Goal: Book appointment/travel/reservation

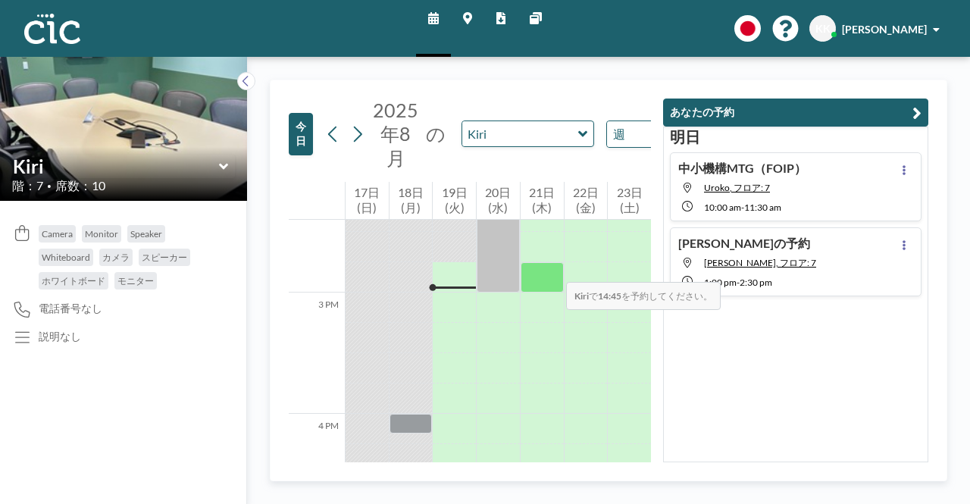
scroll to position [1759, 0]
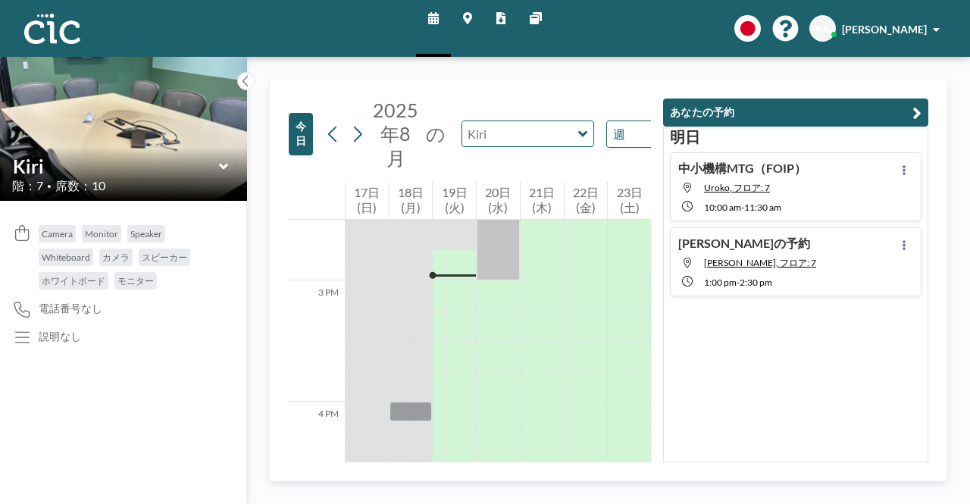
click at [544, 133] on input "text" at bounding box center [520, 133] width 116 height 25
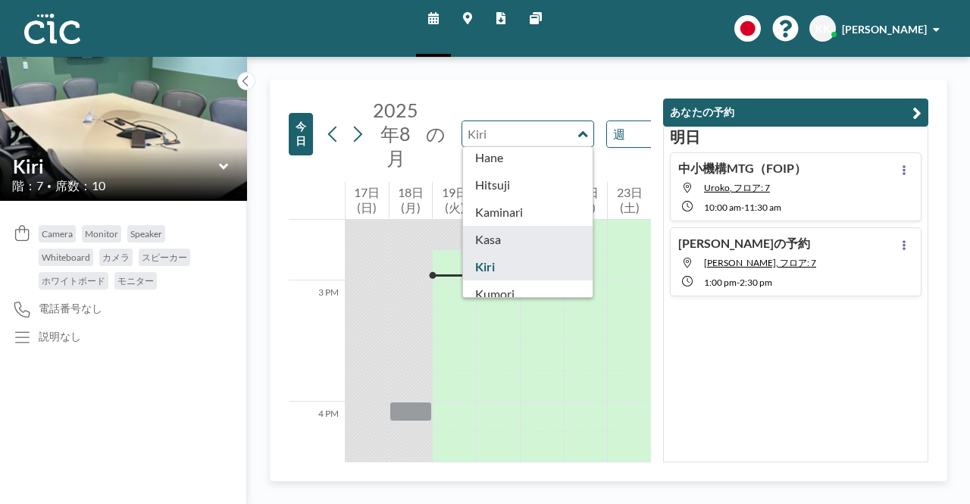
scroll to position [0, 0]
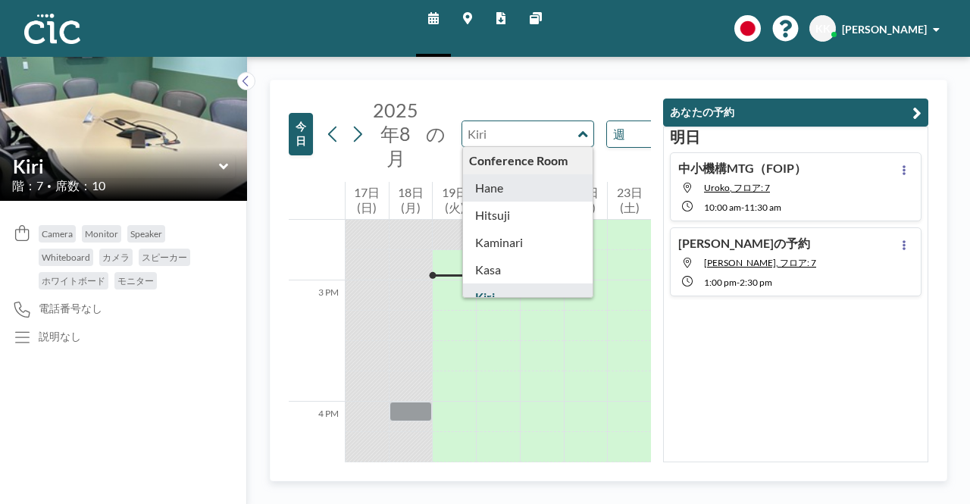
type input "Hane"
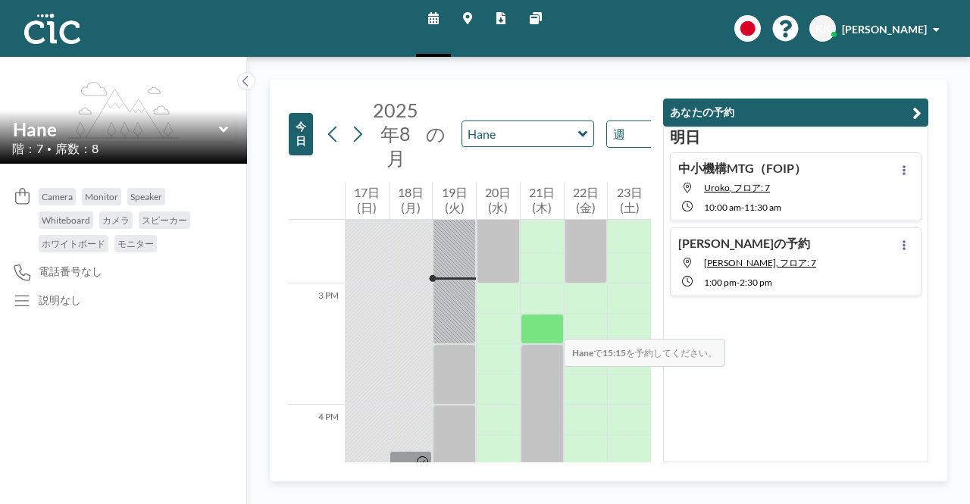
scroll to position [1759, 0]
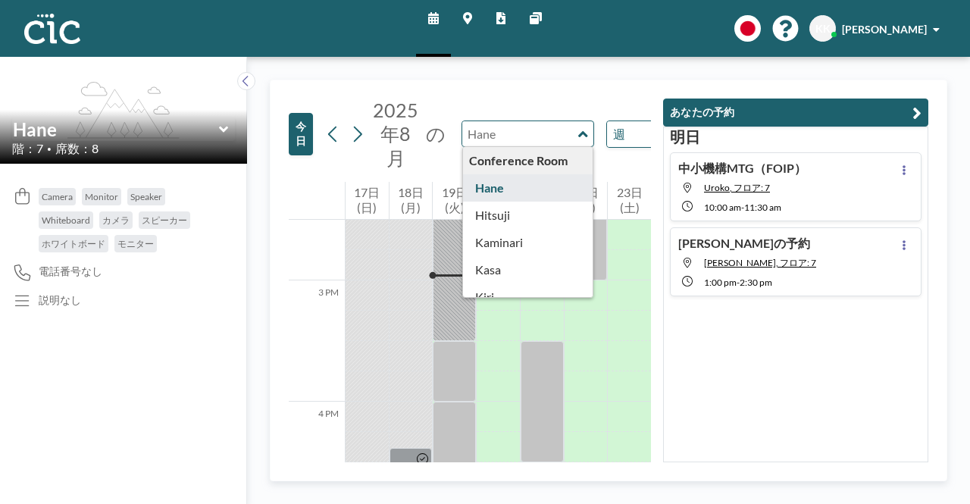
click at [563, 143] on input "text" at bounding box center [520, 133] width 116 height 25
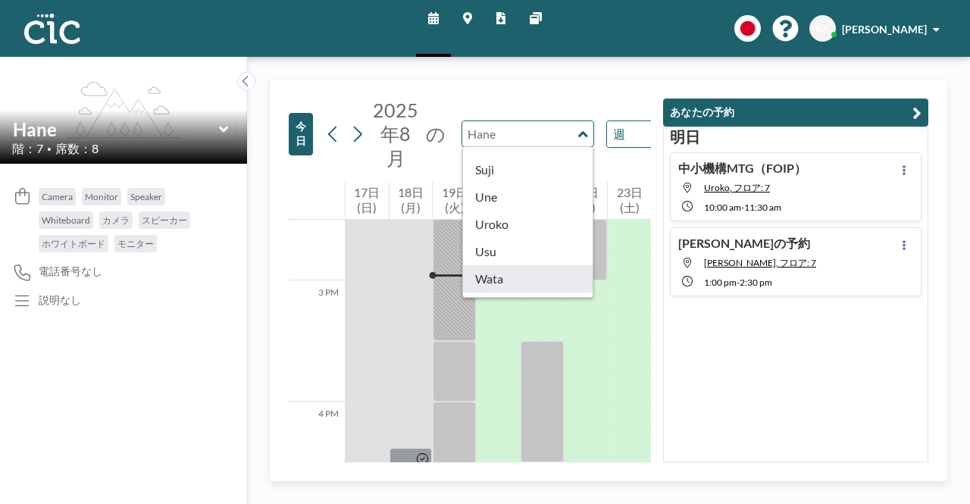
scroll to position [834, 0]
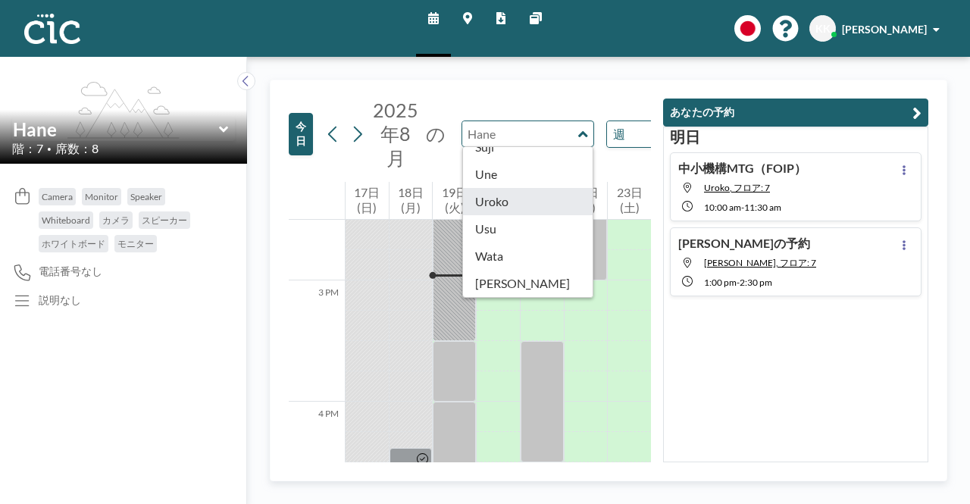
type input "Uroko"
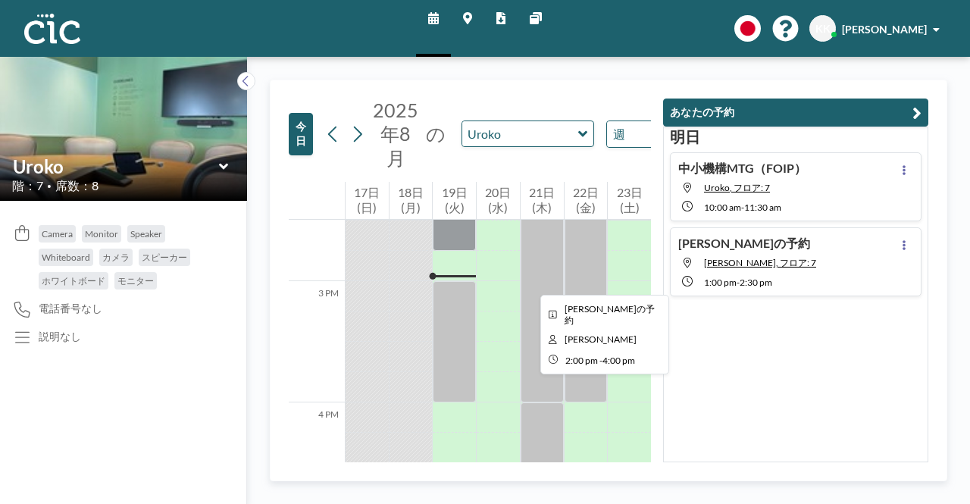
scroll to position [1759, 0]
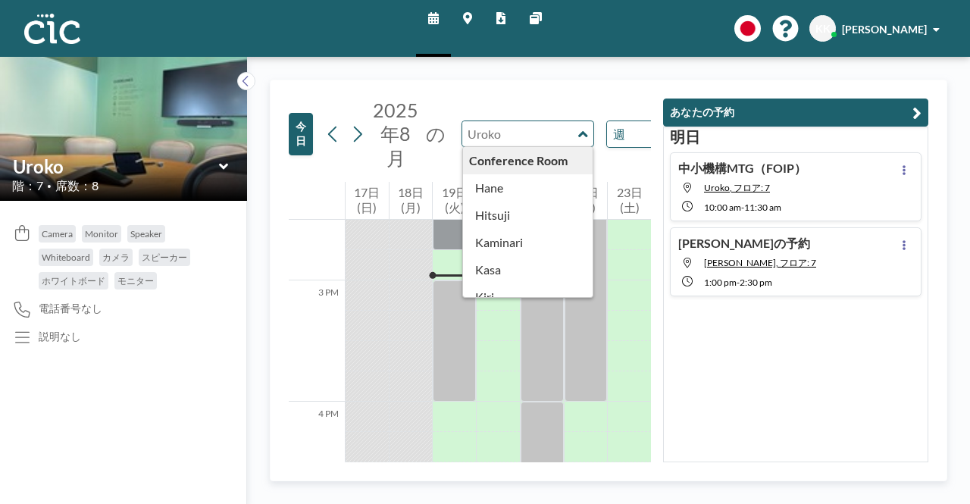
click at [509, 131] on input "text" at bounding box center [520, 133] width 116 height 25
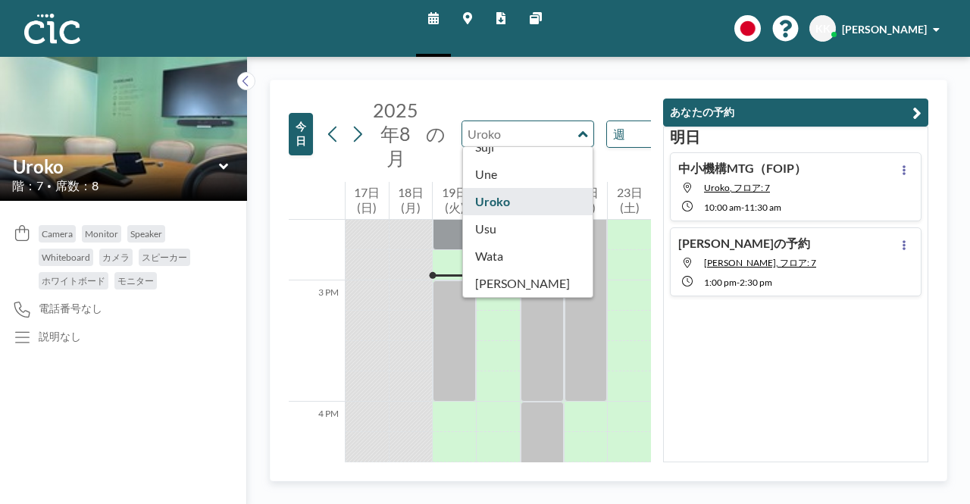
scroll to position [834, 0]
type input "Usu"
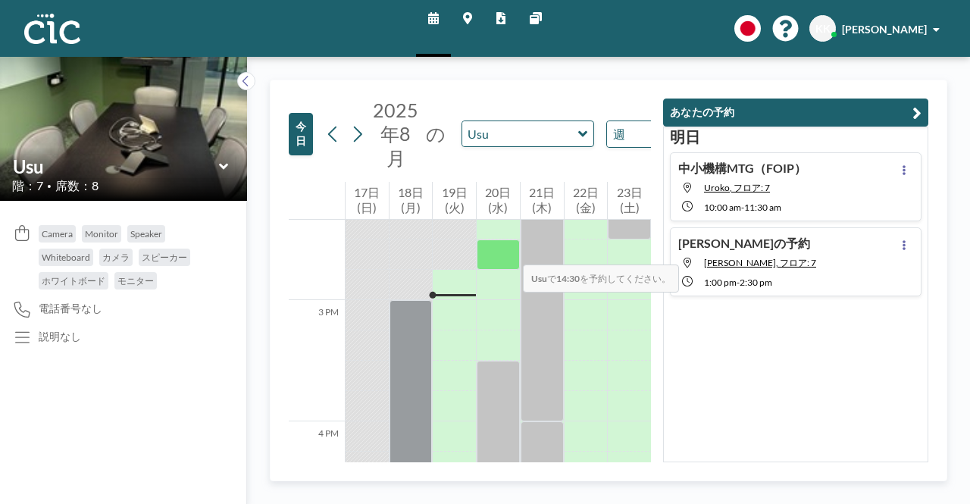
scroll to position [1759, 0]
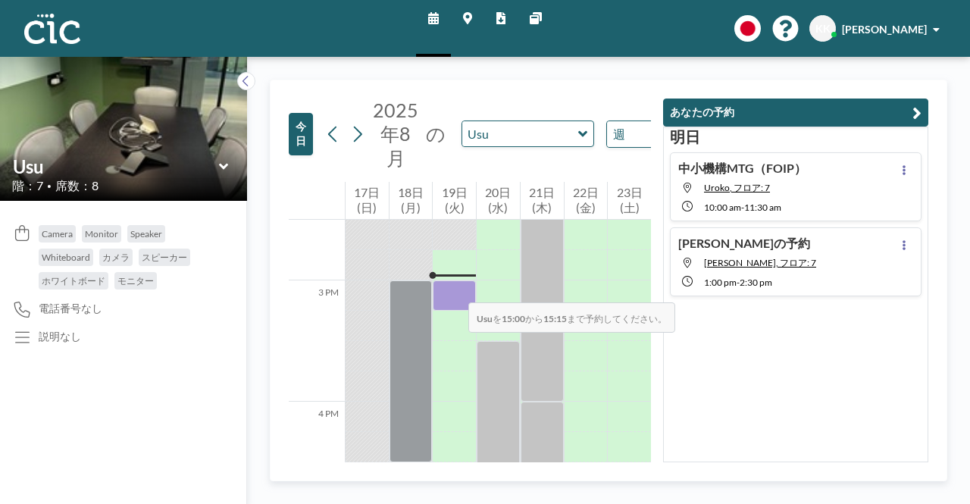
click at [453, 287] on div at bounding box center [454, 296] width 43 height 30
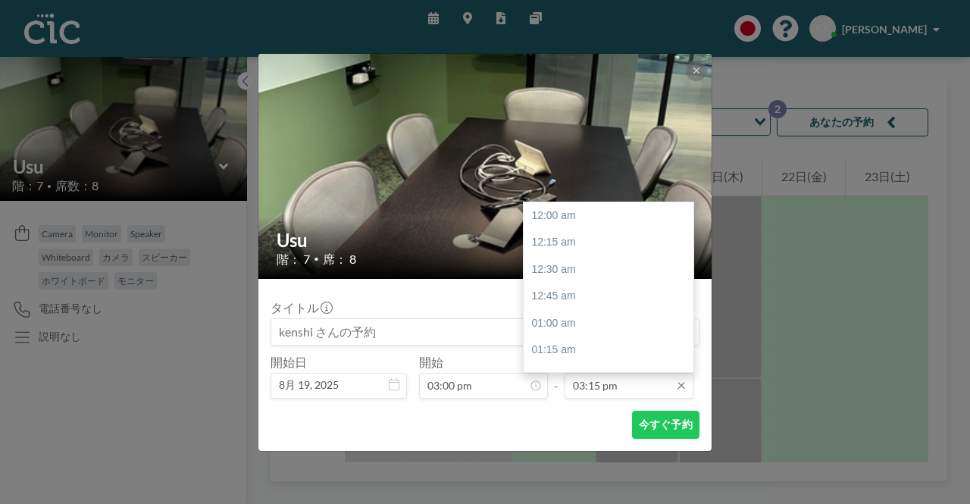
scroll to position [1646, 0]
click at [544, 343] on div "04:30 pm" at bounding box center [612, 350] width 177 height 27
type input "04:30 pm"
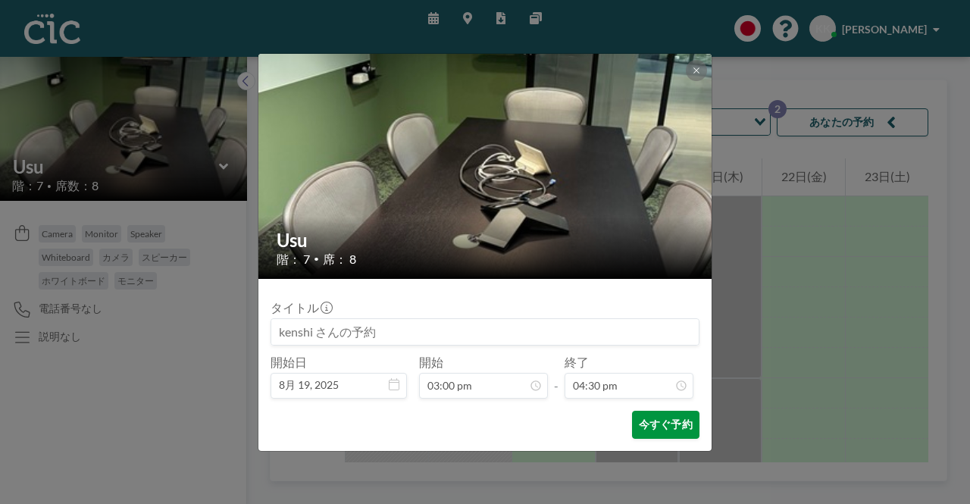
scroll to position [1781, 0]
click at [657, 425] on button "今すぐ予約" at bounding box center [665, 425] width 67 height 28
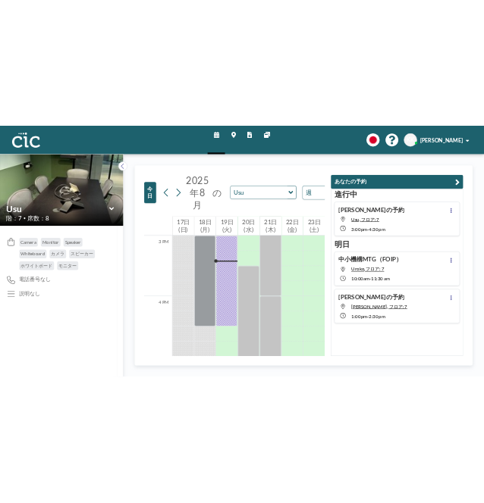
scroll to position [1820, 0]
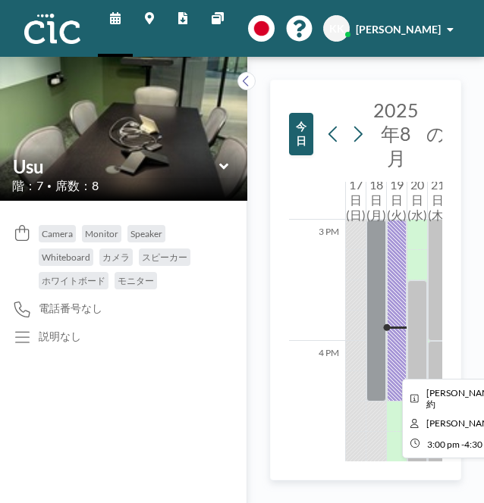
click at [390, 365] on div at bounding box center [397, 311] width 20 height 182
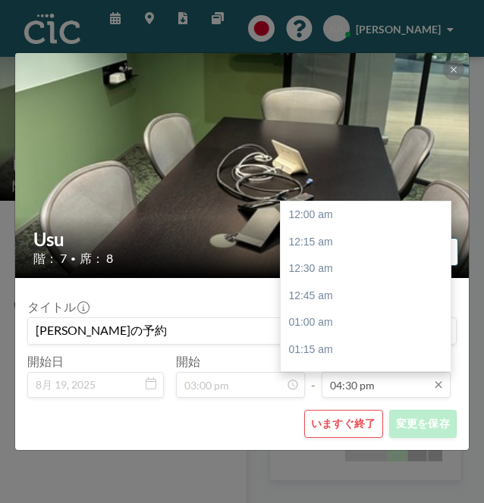
scroll to position [1781, 0]
click at [340, 378] on input "04:30 pm" at bounding box center [385, 385] width 129 height 26
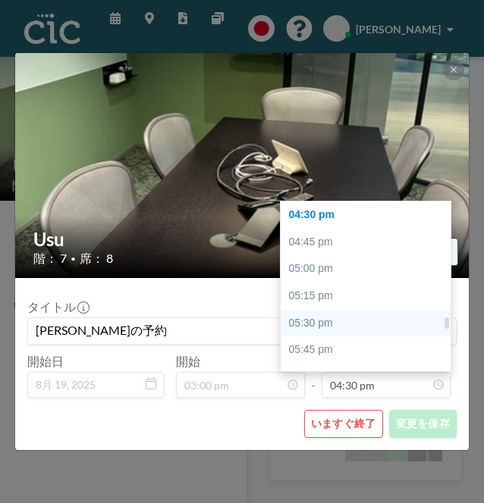
click at [306, 321] on div "05:30 pm" at bounding box center [369, 323] width 177 height 27
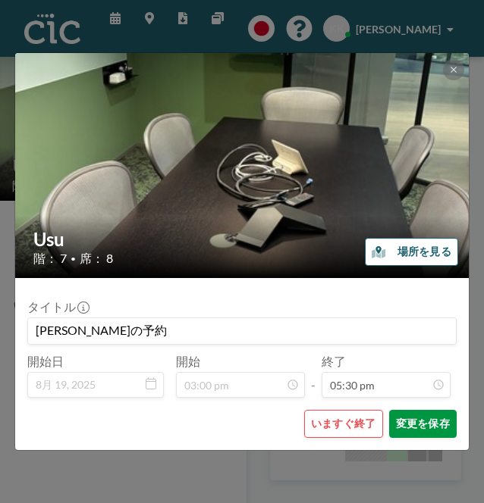
scroll to position [0, 0]
click at [419, 432] on button "変更を保存" at bounding box center [422, 424] width 67 height 28
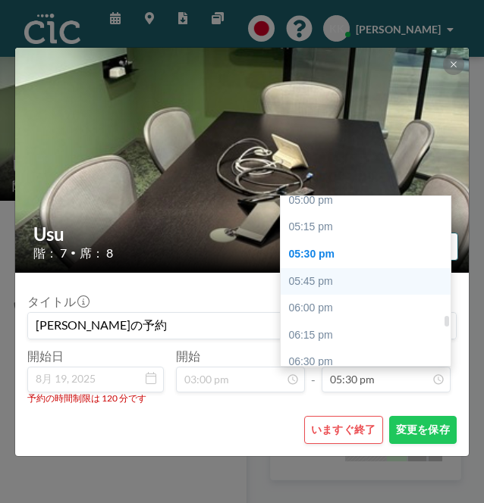
scroll to position [1833, 0]
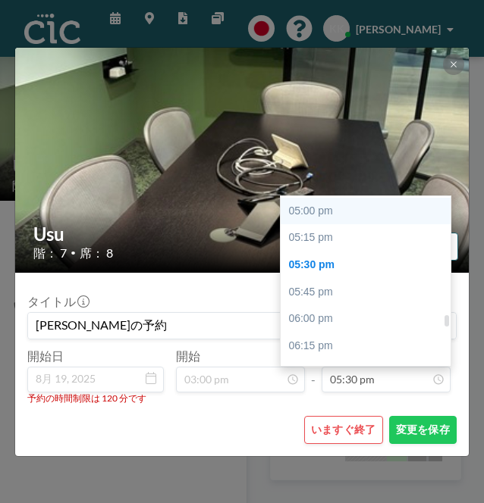
click at [309, 212] on div "05:00 pm" at bounding box center [369, 211] width 177 height 27
type input "05:00 pm"
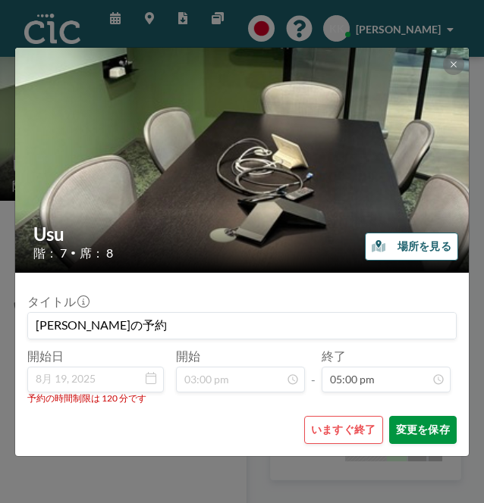
scroll to position [1835, 0]
click at [409, 425] on button "変更を保存" at bounding box center [422, 430] width 67 height 28
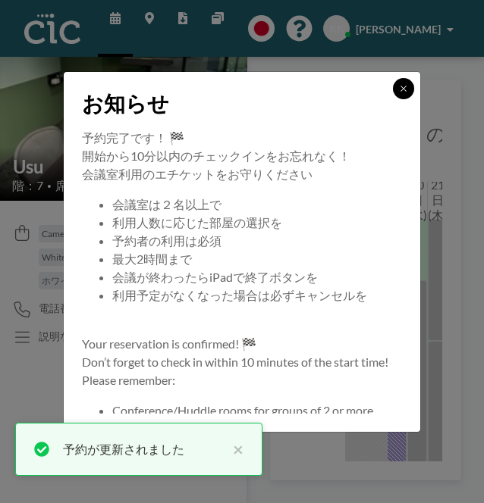
click at [399, 85] on icon at bounding box center [403, 88] width 9 height 9
